Goal: Information Seeking & Learning: Find specific page/section

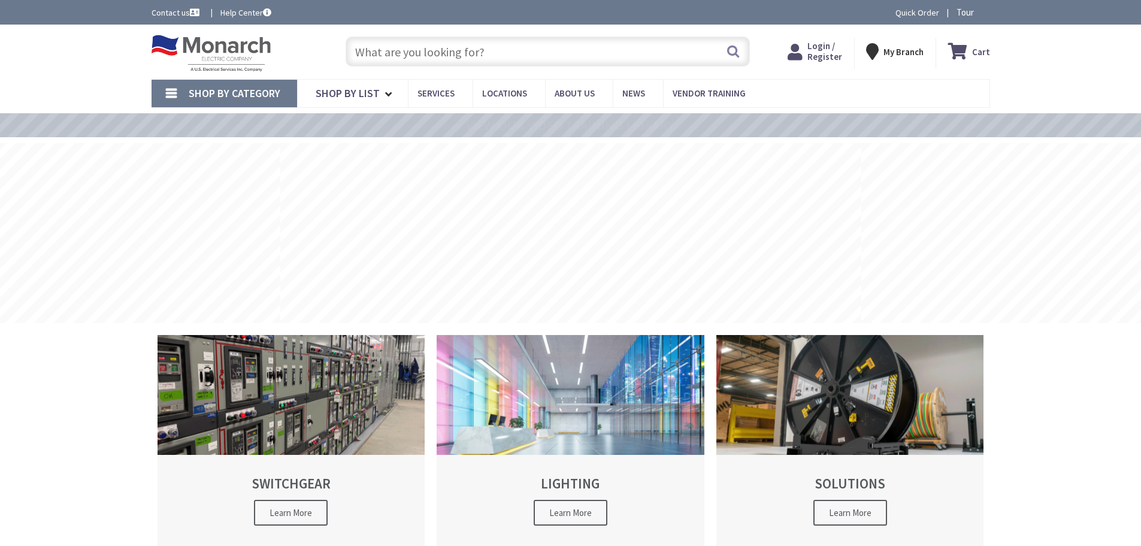
click at [428, 55] on input "text" at bounding box center [548, 52] width 404 height 30
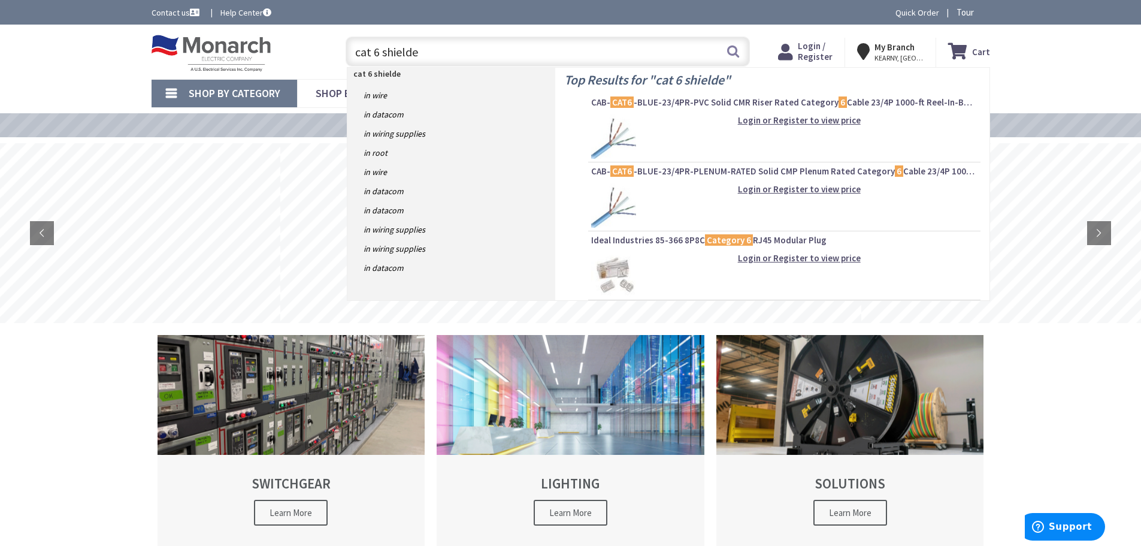
type input "cat 6 shielded"
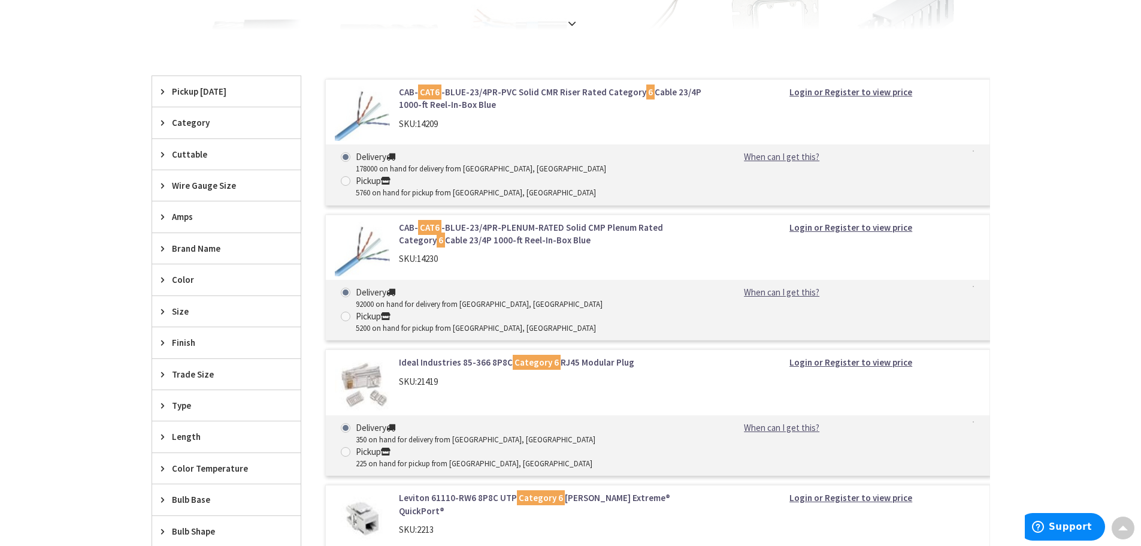
scroll to position [60, 0]
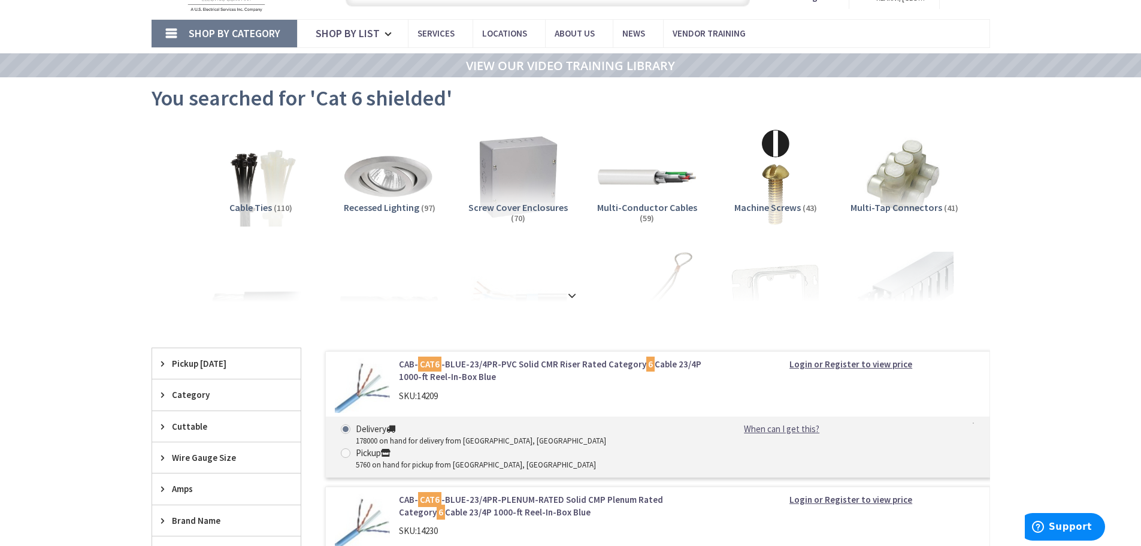
click at [552, 371] on link "CAB- CAT6 -BLUE-23/4PR-PVC Solid CMR Riser Rated Category 6 Cable 23/4P 1000-ft…" at bounding box center [551, 371] width 305 height 26
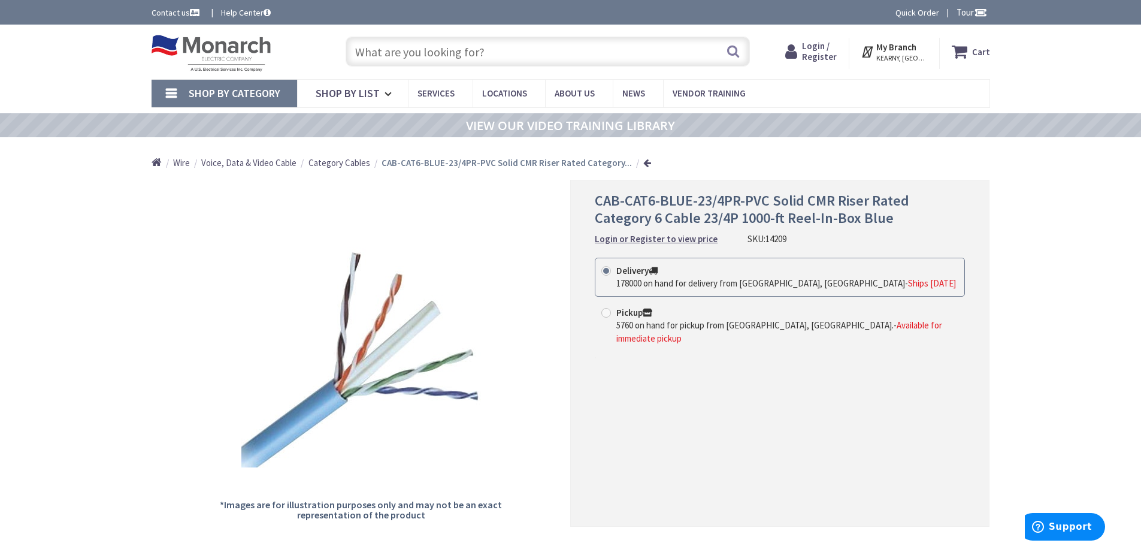
click at [492, 55] on input "text" at bounding box center [548, 52] width 404 height 30
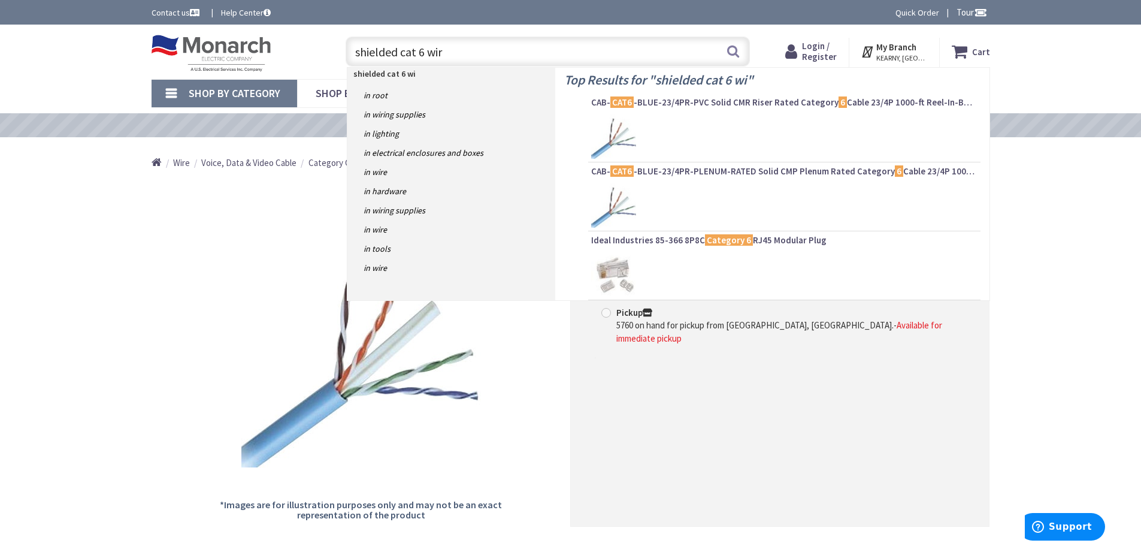
type input "shielded cat 6 wire"
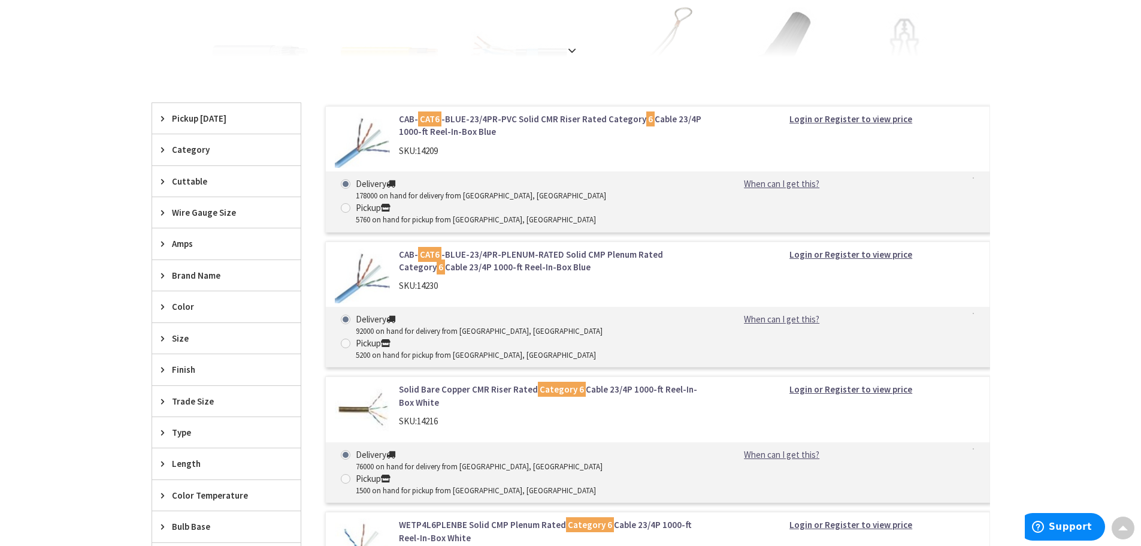
scroll to position [300, 0]
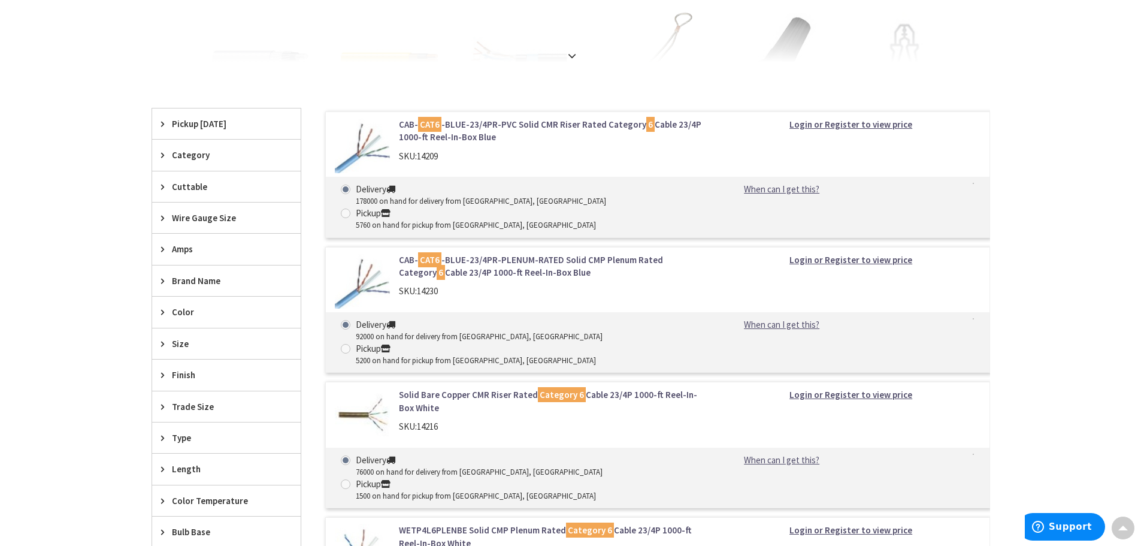
click at [526, 123] on link "CAB- CAT6 -BLUE-23/4PR-PVC Solid CMR Riser Rated Category 6 Cable 23/4P 1000-ft…" at bounding box center [551, 131] width 305 height 26
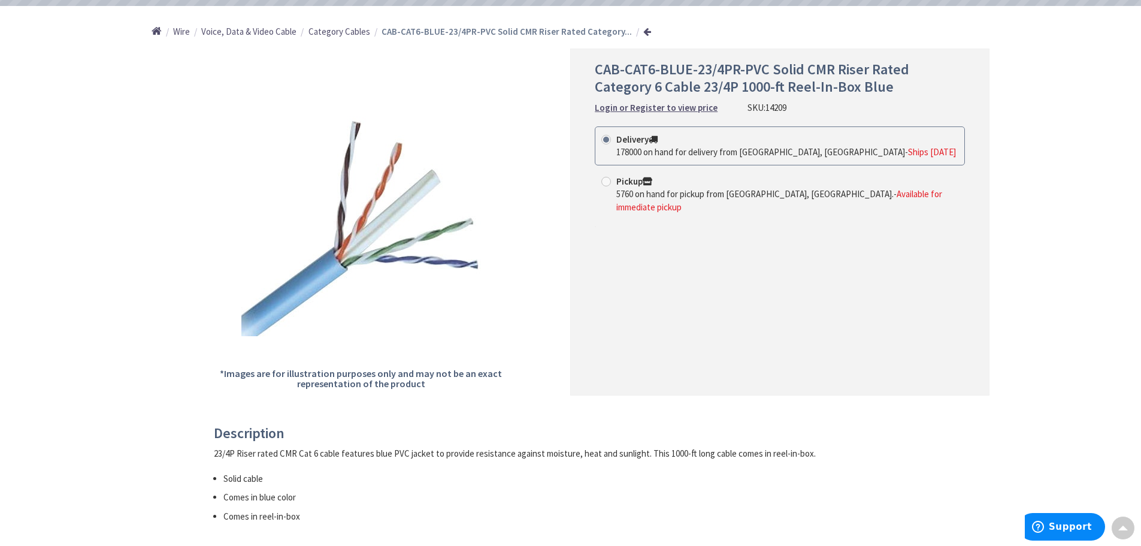
scroll to position [120, 0]
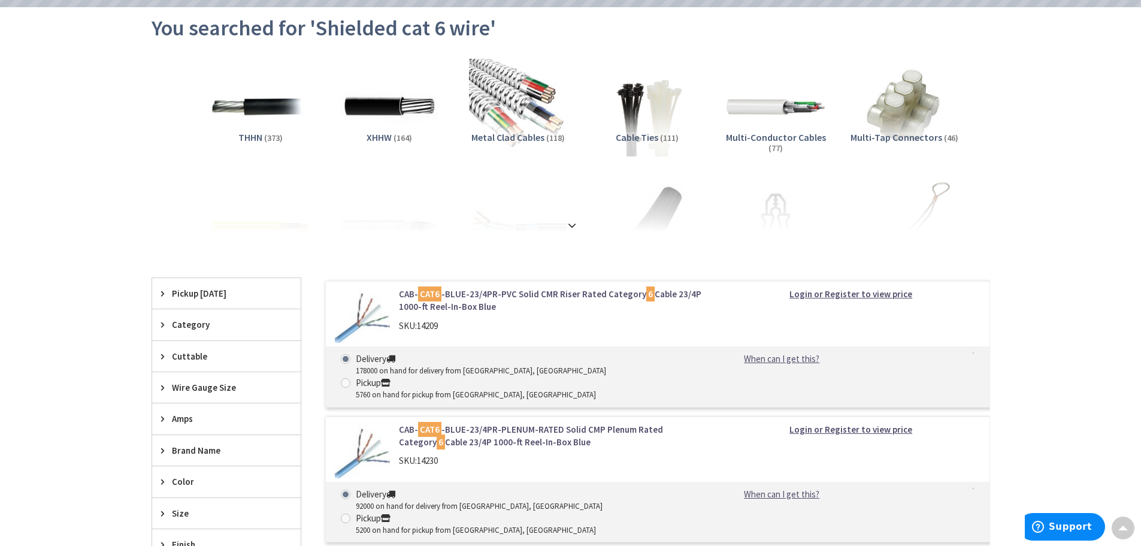
scroll to position [154, 0]
